Goal: Information Seeking & Learning: Learn about a topic

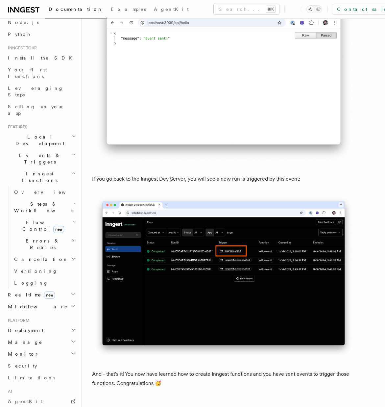
scroll to position [42, 0]
click at [35, 187] on link "Overview" at bounding box center [45, 193] width 66 height 12
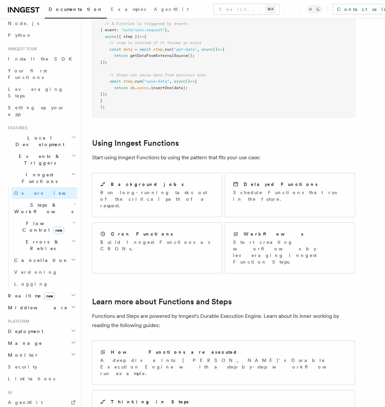
scroll to position [220, 0]
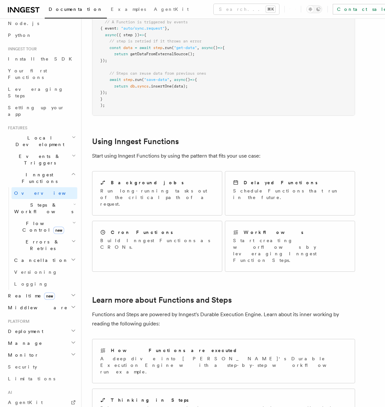
click at [66, 217] on h2 "Flow Control new" at bounding box center [45, 226] width 66 height 18
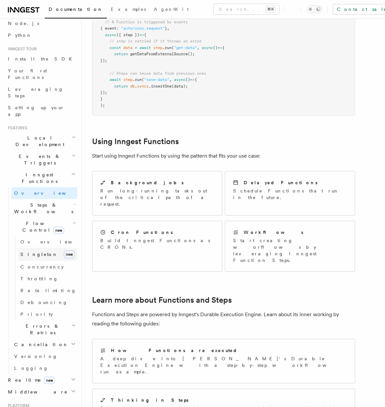
click at [43, 248] on link "Singleton new" at bounding box center [48, 254] width 60 height 13
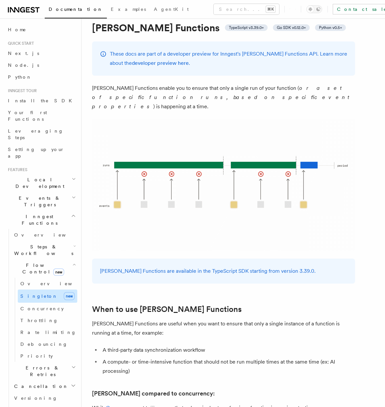
scroll to position [24, 0]
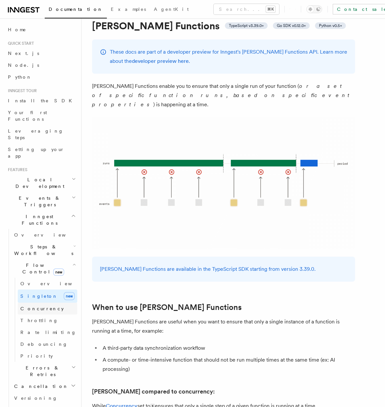
click at [39, 306] on span "Concurrency" at bounding box center [41, 308] width 43 height 5
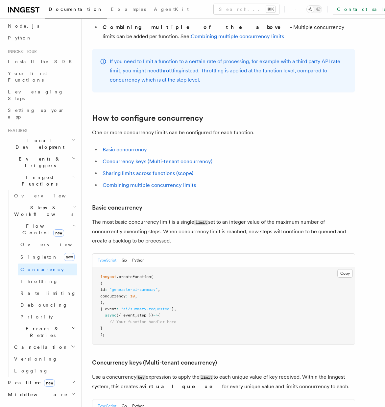
scroll to position [301, 0]
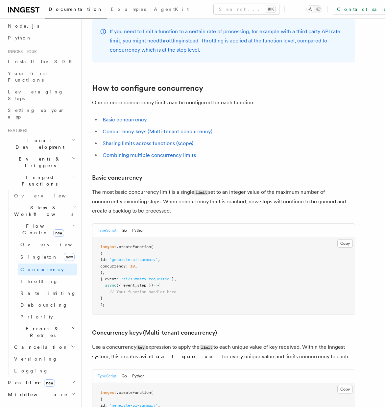
click at [188, 237] on pre "inngest .createFunction ( { id : "generate-ai-summary" , concurrency : 10 , } ,…" at bounding box center [223, 275] width 262 height 77
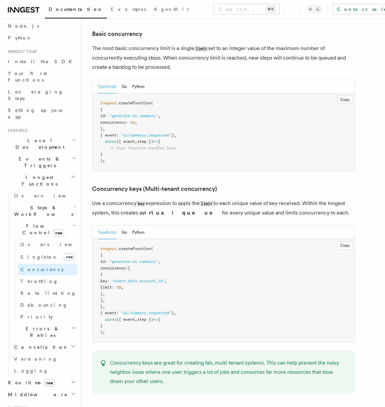
scroll to position [449, 0]
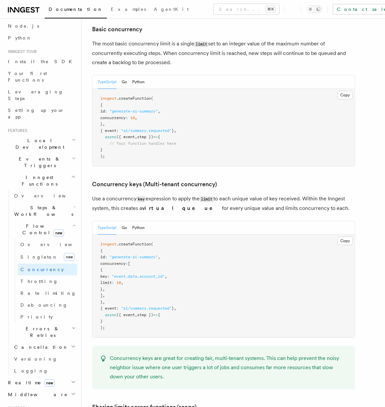
click at [155, 253] on pre "inngest .createFunction ( { id : "generate-ai-summary" , concurrency : [ { key …" at bounding box center [223, 285] width 262 height 103
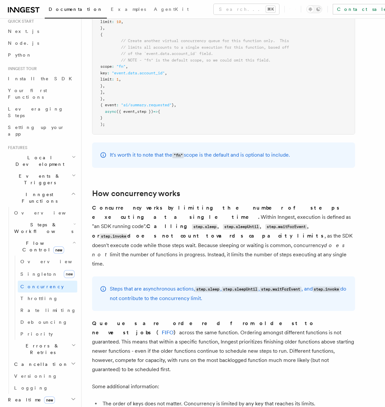
scroll to position [18, 0]
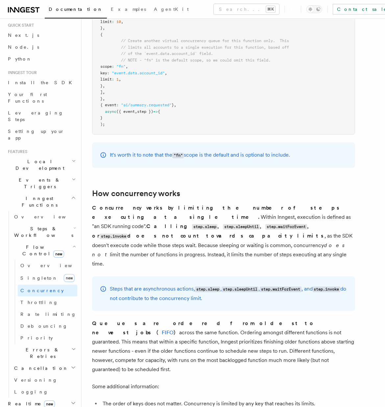
click at [36, 177] on span "Events & Triggers" at bounding box center [38, 183] width 66 height 13
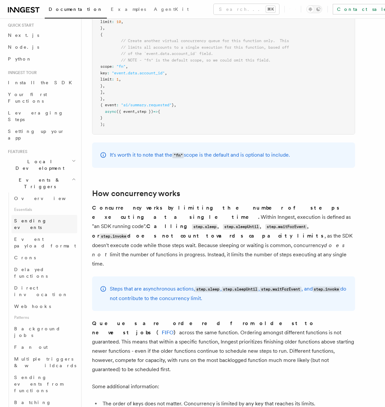
click at [33, 218] on span "Sending events" at bounding box center [30, 224] width 33 height 12
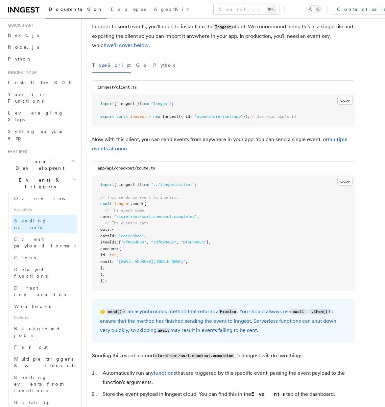
scroll to position [56, 0]
click at [335, 137] on link "multiple events at once" at bounding box center [219, 142] width 255 height 15
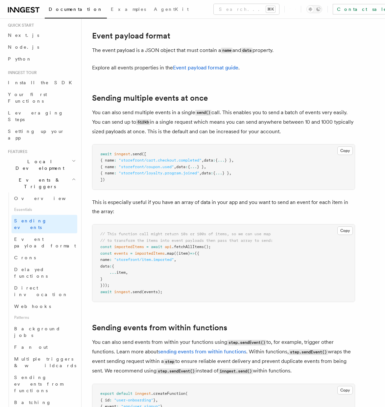
scroll to position [770, 0]
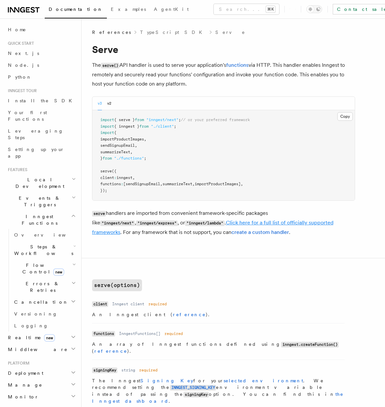
click at [207, 224] on link "Click here for a full list of officially supported frameworks" at bounding box center [212, 227] width 241 height 16
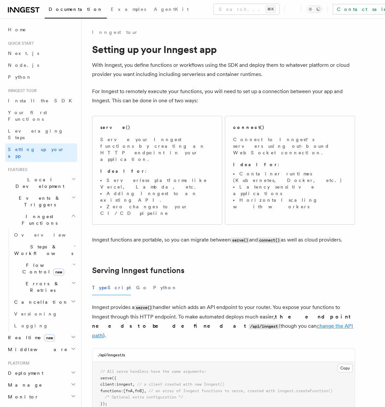
click at [185, 323] on link "change the API path" at bounding box center [222, 331] width 261 height 16
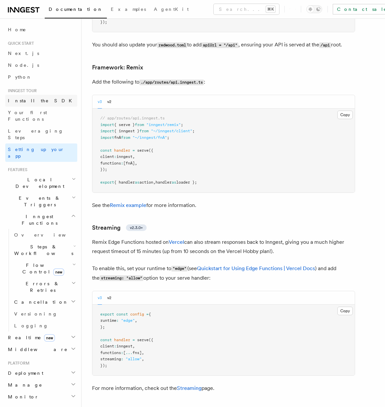
scroll to position [4921, 0]
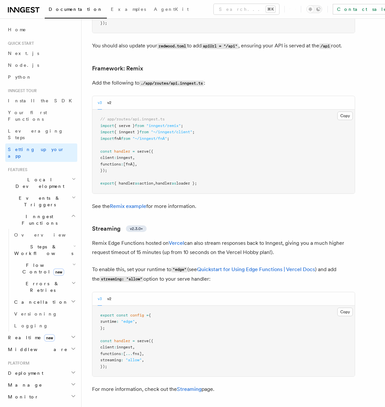
click at [27, 213] on span "Inngest Functions" at bounding box center [38, 219] width 66 height 13
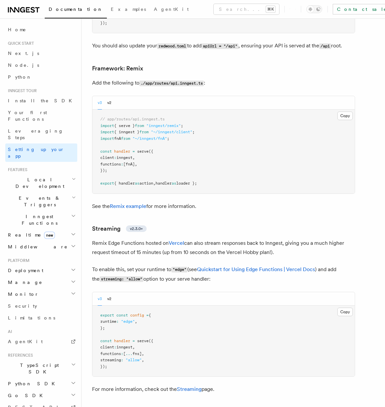
click at [21, 267] on span "Deployment" at bounding box center [24, 270] width 38 height 7
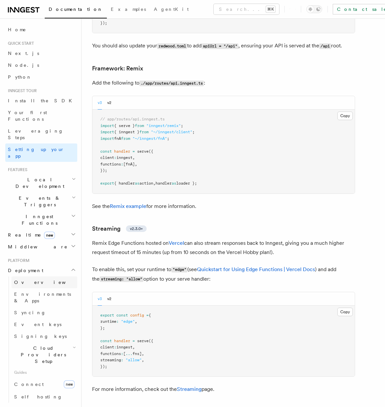
click at [25, 279] on span "Overview" at bounding box center [48, 281] width 68 height 5
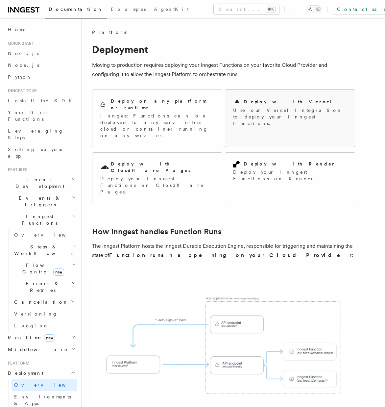
click at [291, 108] on p "Use our Vercel Integration to deploy your Inngest Functions." at bounding box center [290, 117] width 114 height 20
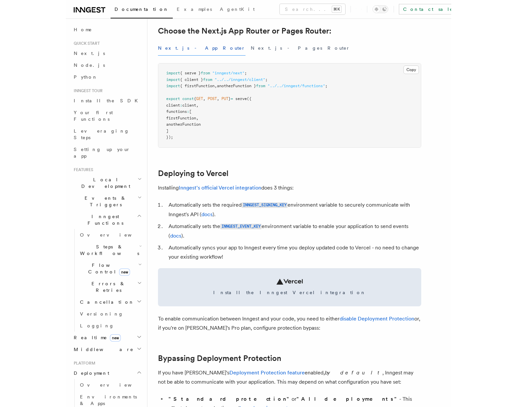
scroll to position [165, 0]
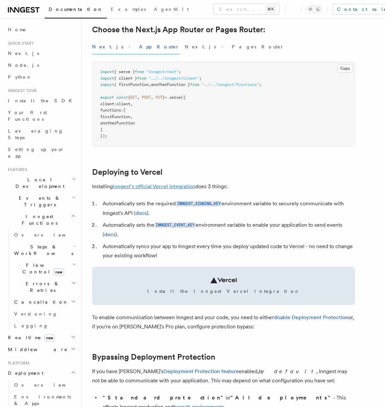
click at [182, 185] on link "Inngest's official Vercel integration" at bounding box center [154, 186] width 83 height 6
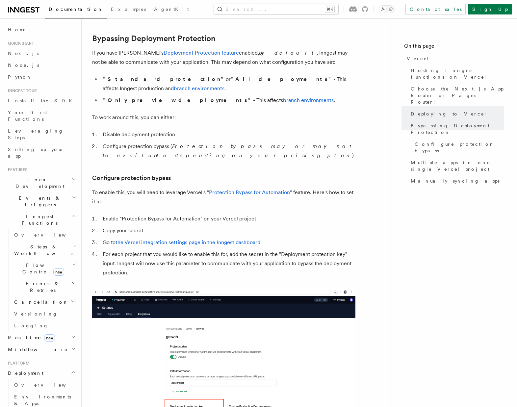
scroll to position [482, 0]
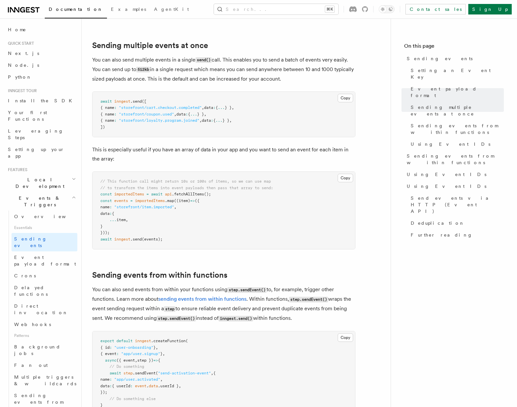
scroll to position [18, 0]
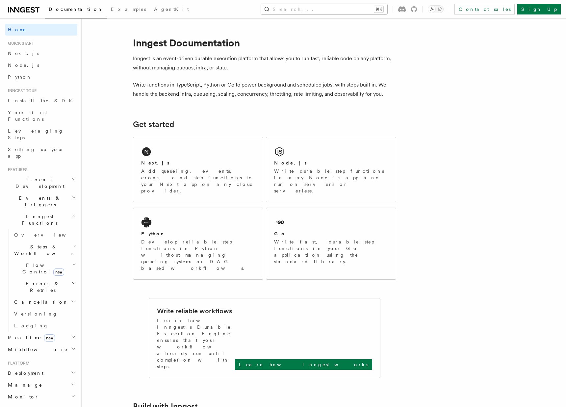
click at [387, 11] on button "Search... ⌘K" at bounding box center [324, 9] width 126 height 11
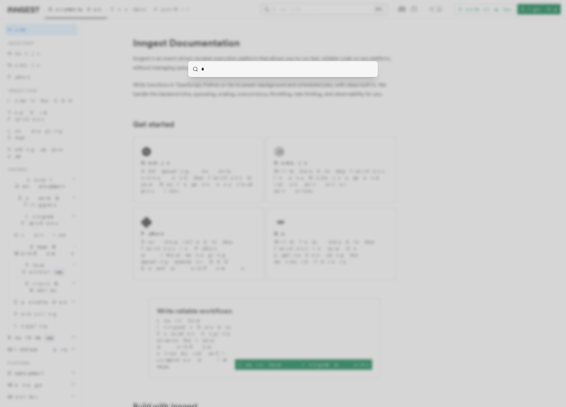
type input "**"
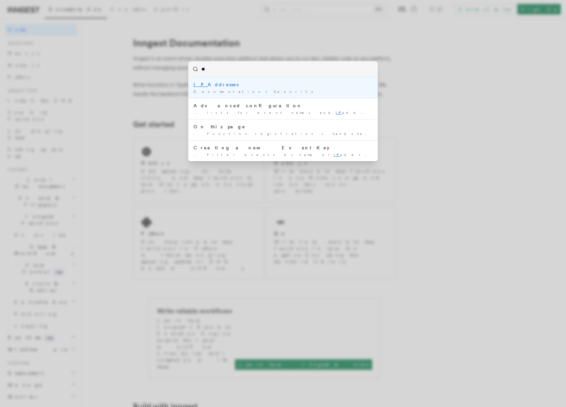
click at [324, 87] on div "IP Addresses" at bounding box center [282, 84] width 179 height 7
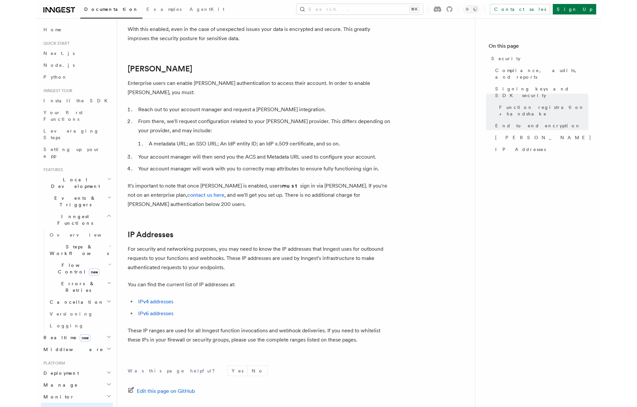
scroll to position [726, 0]
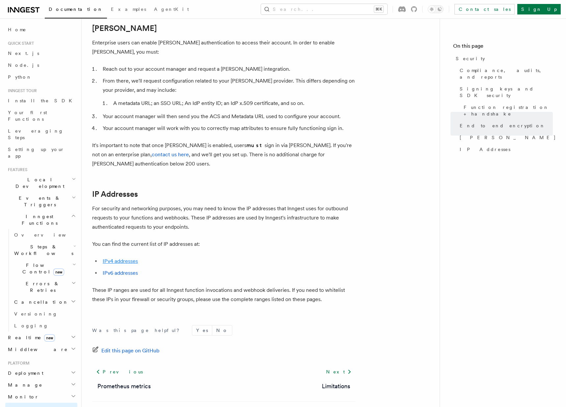
click at [130, 258] on link "IPv4 addresses" at bounding box center [120, 261] width 35 height 6
click at [127, 270] on link "IPv6 addresses" at bounding box center [120, 273] width 35 height 6
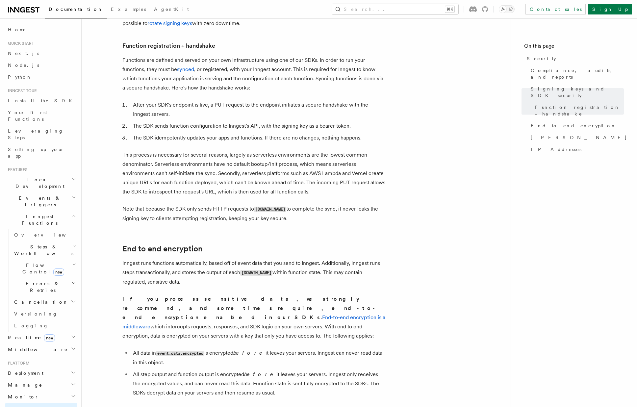
scroll to position [306, 0]
